Goal: Complete application form: Complete application form

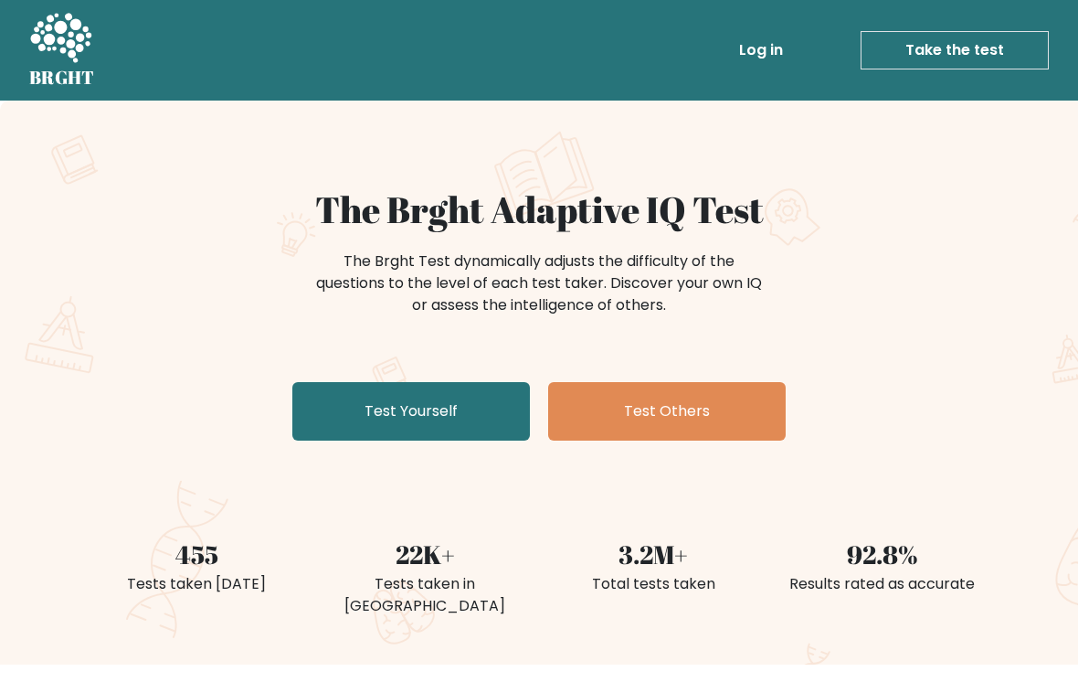
click at [355, 396] on link "Test Yourself" at bounding box center [411, 411] width 238 height 58
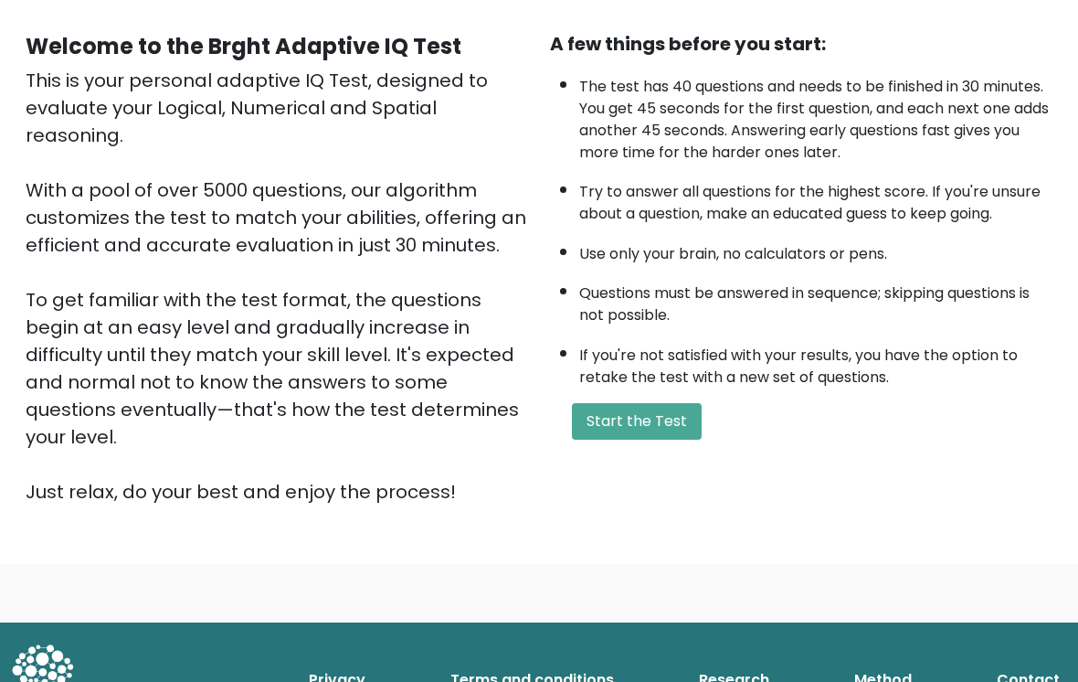
scroll to position [181, 0]
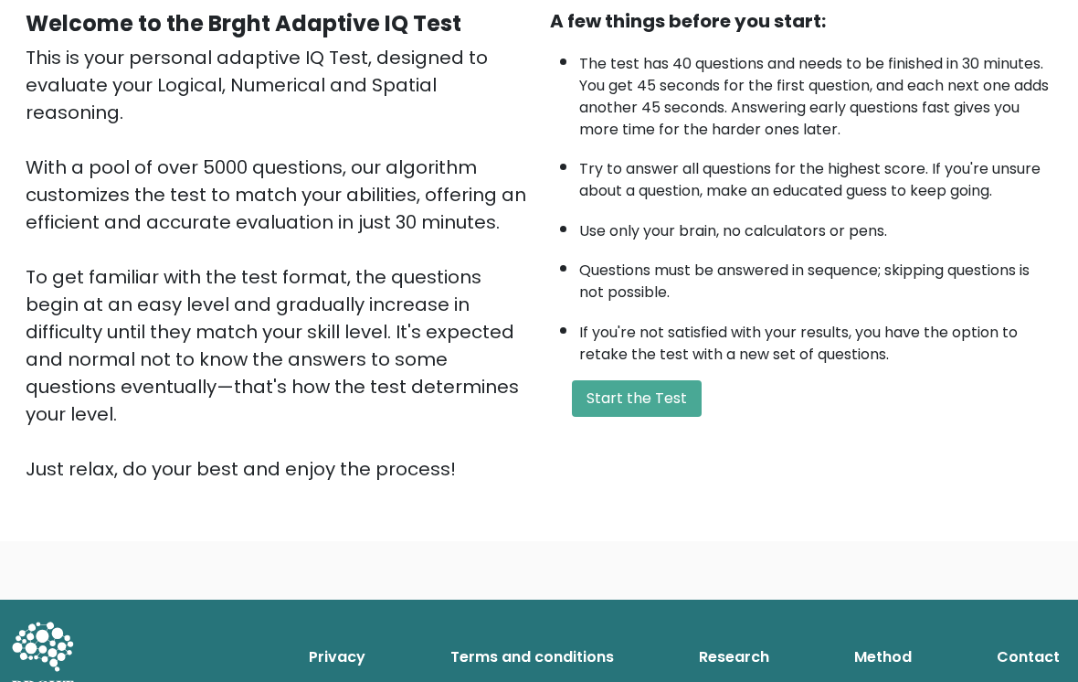
click at [674, 417] on button "Start the Test" at bounding box center [637, 398] width 130 height 37
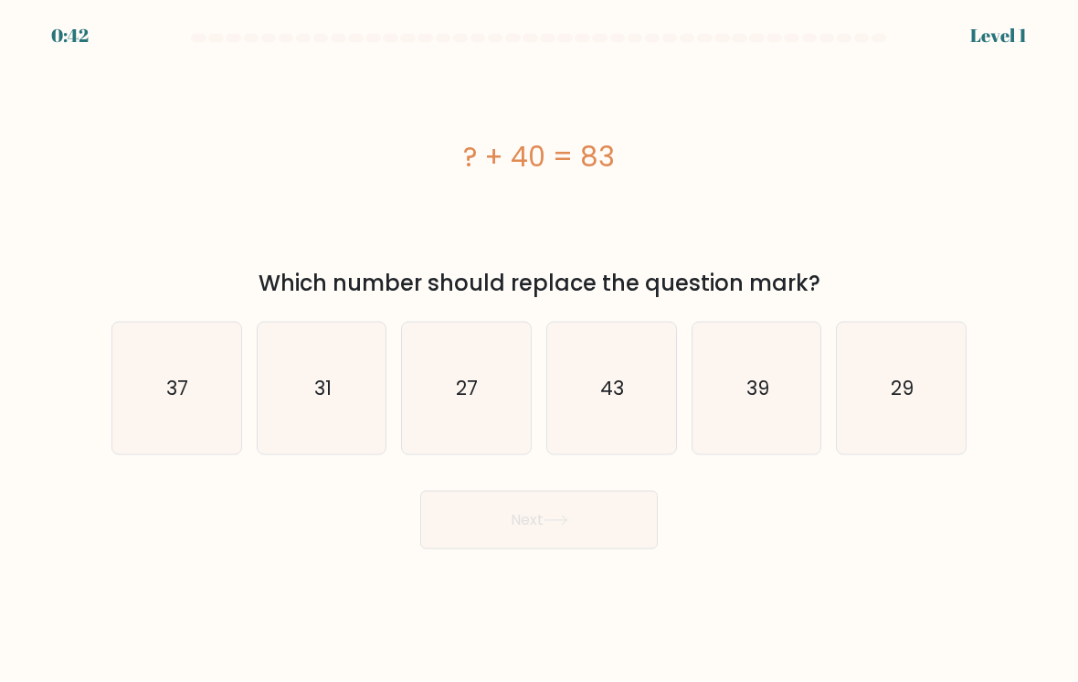
scroll to position [15, 0]
click at [439, 376] on icon "27" at bounding box center [466, 388] width 129 height 129
click at [539, 350] on input "c. 27" at bounding box center [539, 345] width 1 height 9
radio input "true"
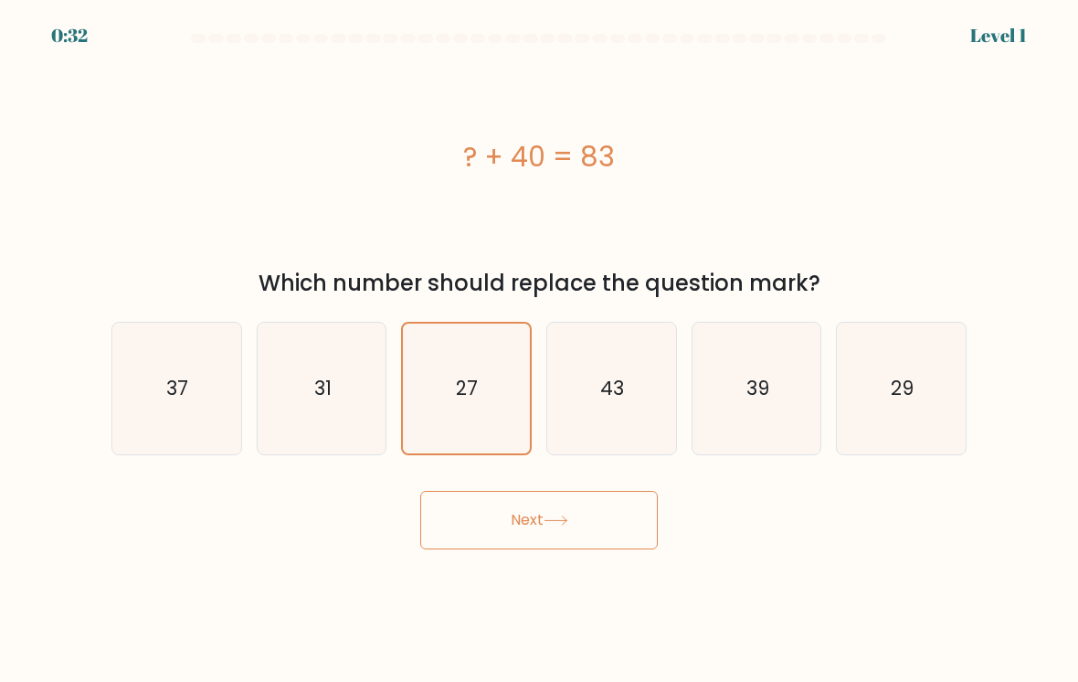
click at [472, 511] on button "Next" at bounding box center [539, 520] width 238 height 58
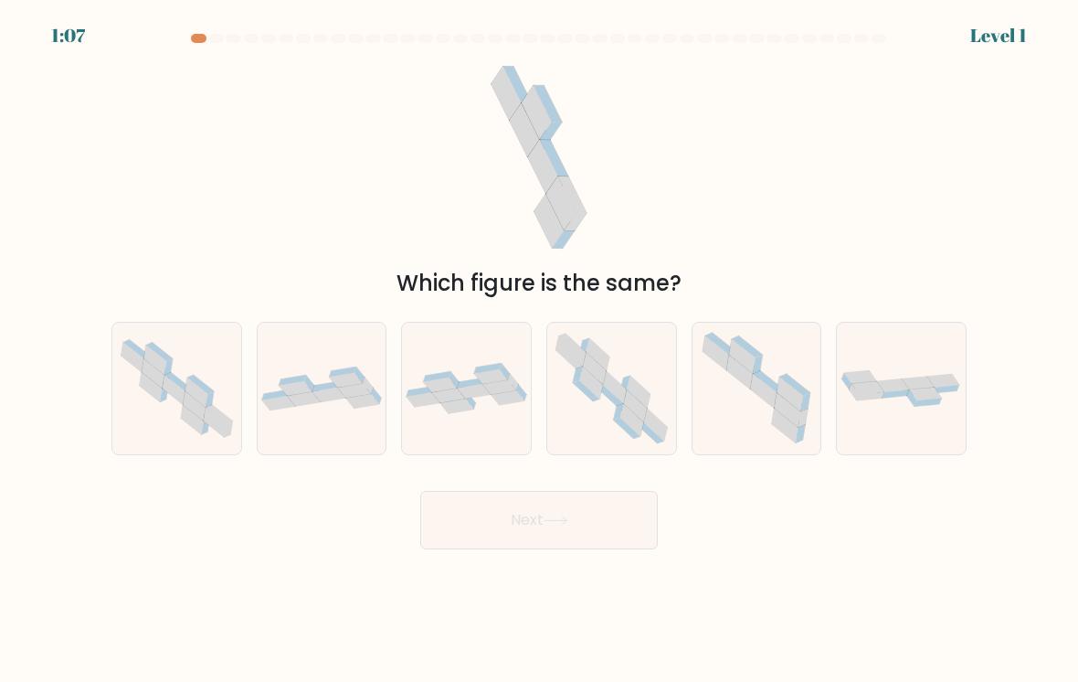
click at [895, 394] on icon at bounding box center [901, 388] width 129 height 40
click at [540, 350] on input "f." at bounding box center [539, 345] width 1 height 9
radio input "true"
click at [511, 513] on button "Next" at bounding box center [539, 520] width 238 height 58
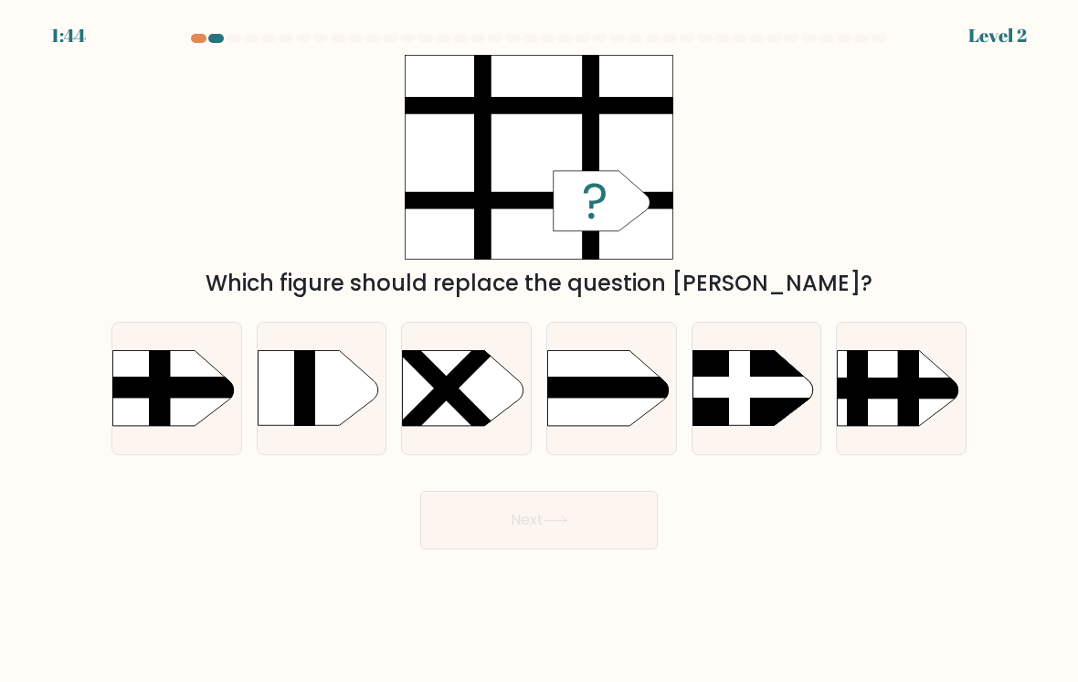
click at [168, 393] on rect at bounding box center [159, 333] width 21 height 255
click at [539, 350] on input "a." at bounding box center [539, 345] width 1 height 9
radio input "true"
click at [446, 504] on button "Next" at bounding box center [539, 520] width 238 height 58
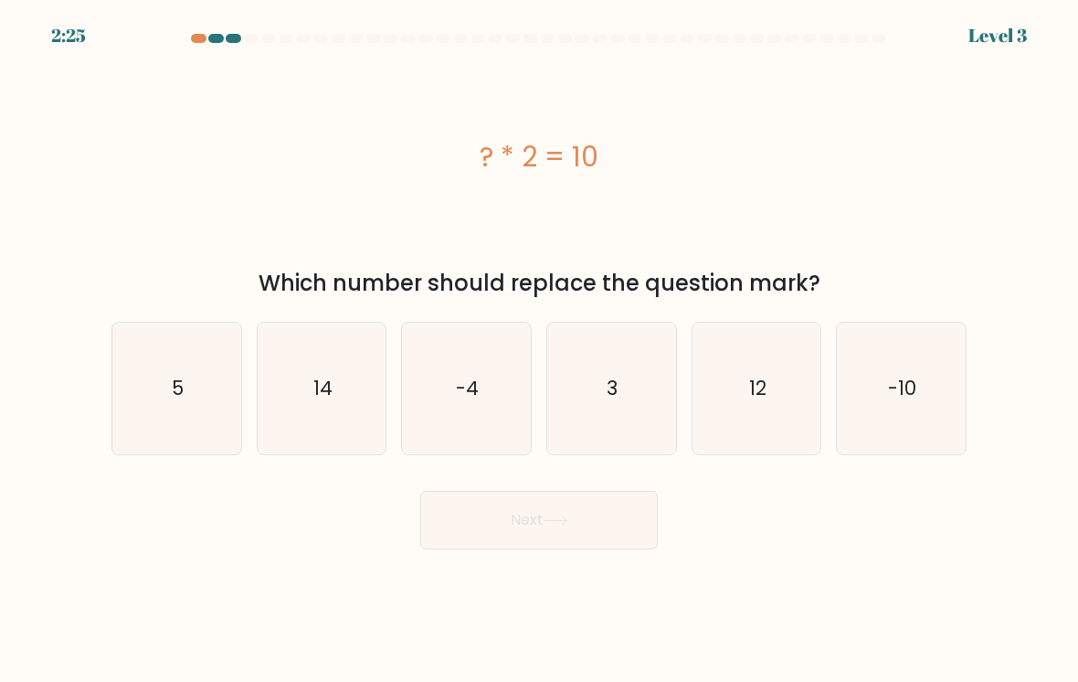
click at [192, 365] on icon "5" at bounding box center [176, 388] width 129 height 129
click at [539, 350] on input "a. 5" at bounding box center [539, 345] width 1 height 9
radio input "true"
click at [468, 503] on button "Next" at bounding box center [539, 520] width 238 height 58
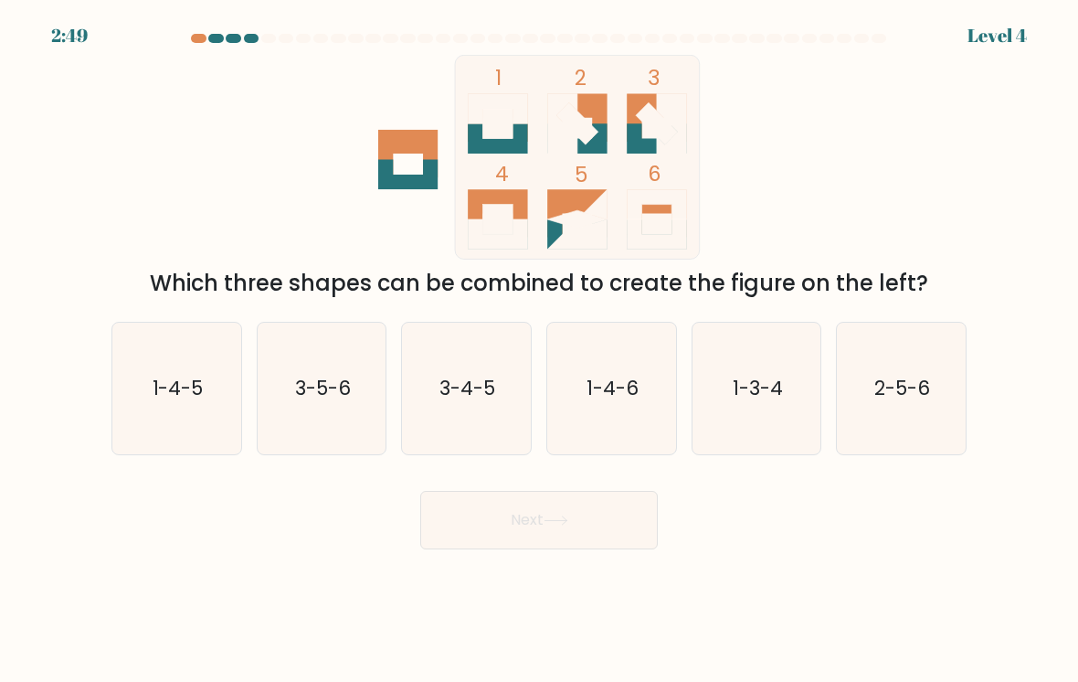
click at [577, 408] on icon "1-4-6" at bounding box center [611, 388] width 129 height 129
click at [540, 350] on input "d. 1-4-6" at bounding box center [539, 345] width 1 height 9
radio input "true"
click at [549, 504] on button "Next" at bounding box center [539, 520] width 238 height 58
